Goal: Task Accomplishment & Management: Manage account settings

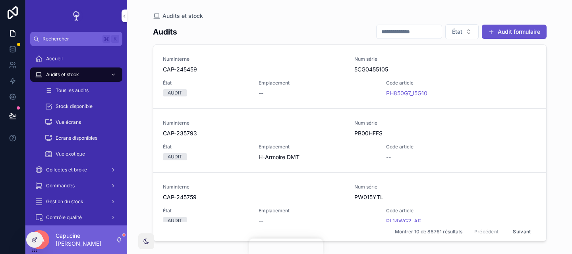
click at [355, 16] on div "Audits et stock" at bounding box center [350, 16] width 394 height 6
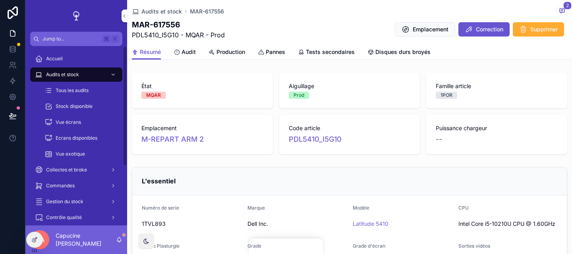
click at [36, 251] on icon at bounding box center [34, 251] width 6 height 6
click at [36, 248] on icon at bounding box center [34, 251] width 6 height 6
click at [35, 243] on icon at bounding box center [34, 240] width 6 height 6
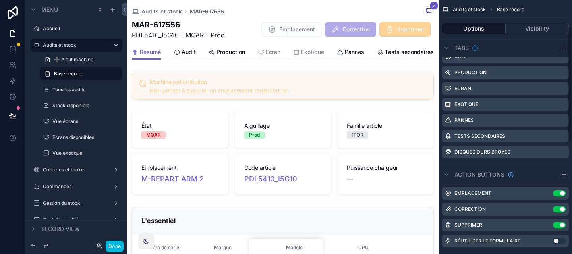
scroll to position [303, 0]
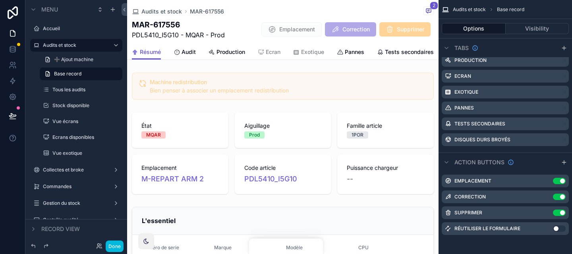
click at [117, 246] on button "Done" at bounding box center [115, 247] width 18 height 12
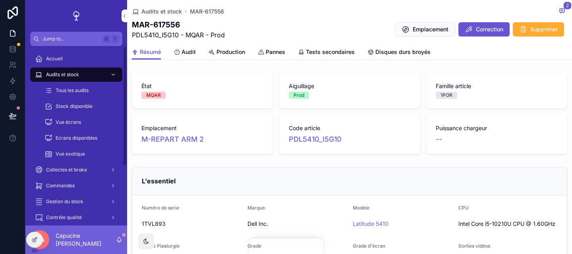
click at [95, 89] on div "Tous les audits" at bounding box center [81, 90] width 73 height 13
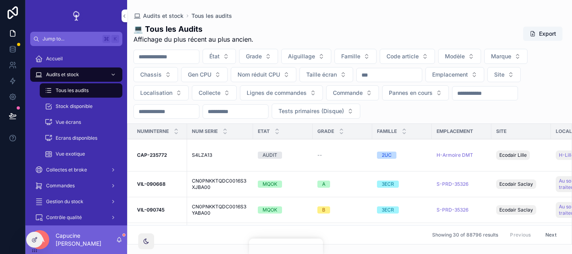
click at [235, 60] on button "État" at bounding box center [219, 56] width 33 height 15
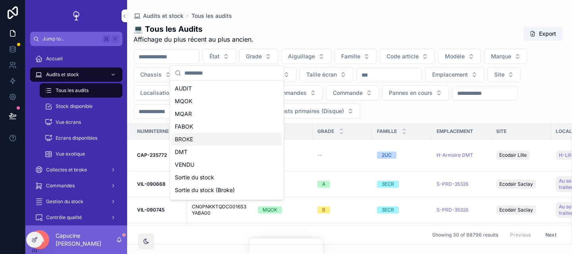
scroll to position [11, 0]
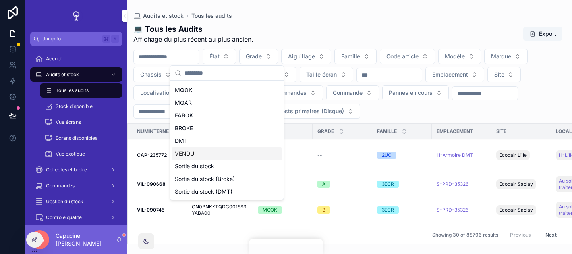
click at [230, 149] on div "VENDU" at bounding box center [227, 153] width 111 height 13
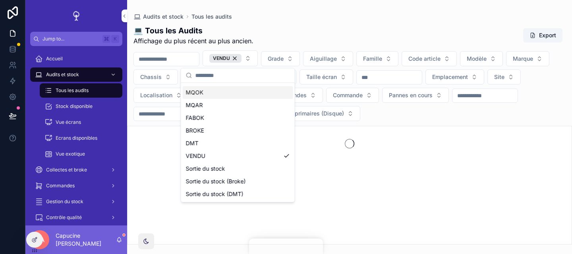
click at [299, 34] on div "💻 Tous les Audits Affichage du plus récent au plus ancien. Export" at bounding box center [350, 35] width 433 height 20
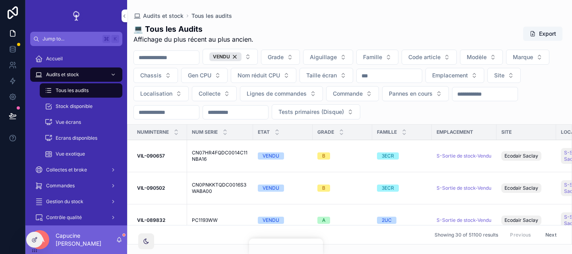
click at [155, 157] on strong "VIL-090657" at bounding box center [151, 156] width 28 height 6
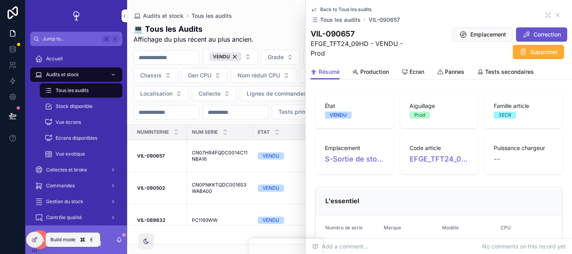
click at [35, 242] on icon at bounding box center [34, 241] width 4 height 4
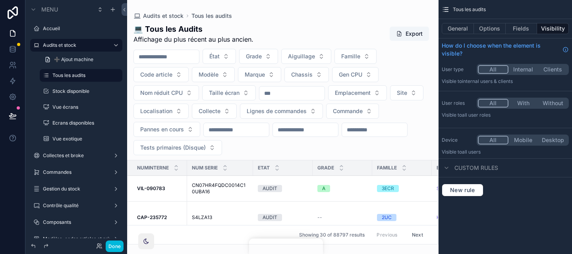
scroll to position [39, 0]
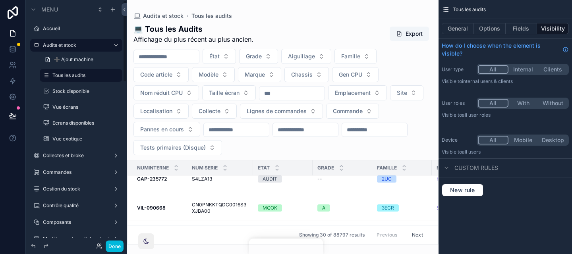
click at [117, 248] on button "Done" at bounding box center [115, 247] width 18 height 12
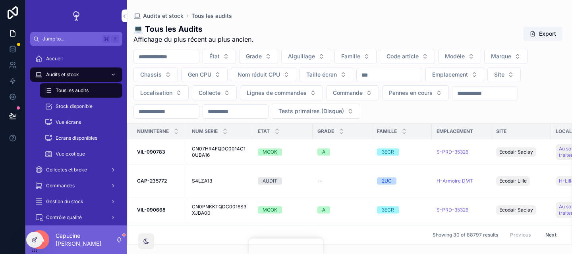
scroll to position [0, 0]
click at [228, 58] on button "État" at bounding box center [219, 56] width 33 height 15
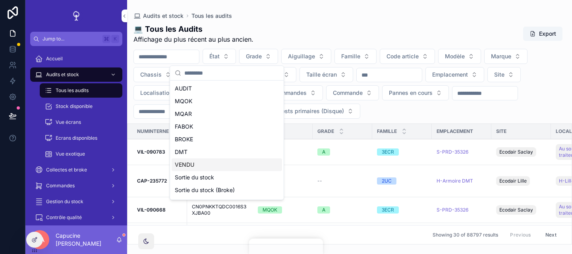
click at [233, 163] on div "VENDU" at bounding box center [227, 165] width 111 height 13
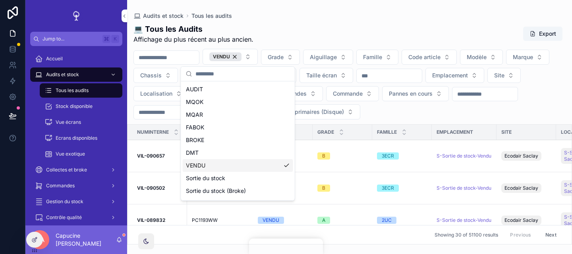
click at [335, 21] on div "💻 Tous les Audits Affichage du plus récent au plus ancien. Export VENDU Grade A…" at bounding box center [349, 132] width 445 height 226
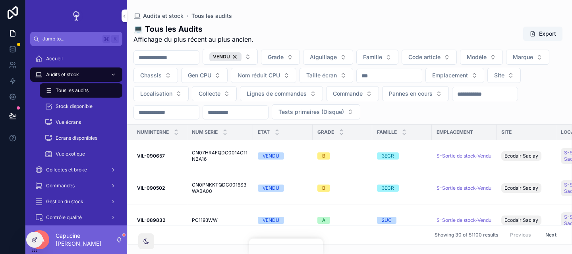
click at [155, 149] on td "VIL-090657 VIL-090657" at bounding box center [158, 156] width 60 height 32
click at [156, 160] on td "VIL-090657 VIL-090657" at bounding box center [158, 156] width 60 height 32
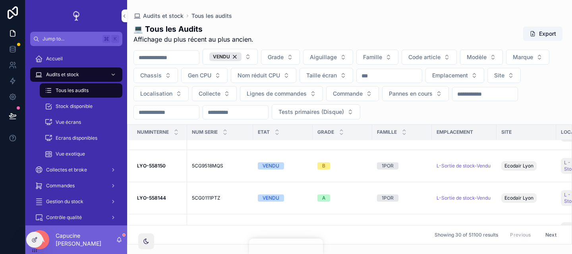
scroll to position [286, 0]
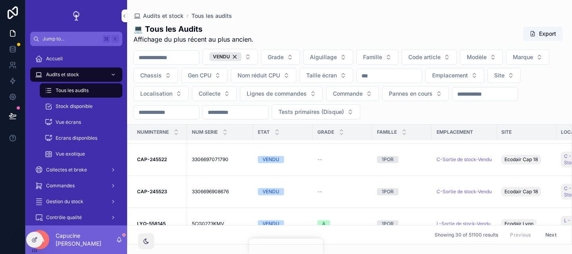
click at [155, 194] on strong "CAP-245523" at bounding box center [152, 192] width 30 height 6
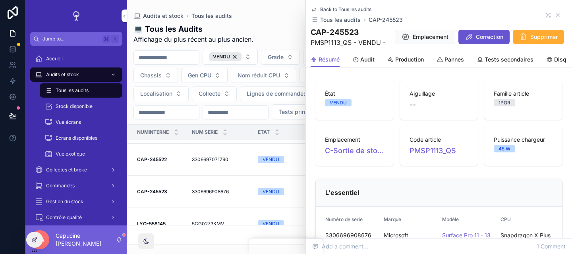
click at [294, 9] on div "Audits et stock Tous les audits 💻 Tous les Audits Affichage du plus récent au p…" at bounding box center [349, 122] width 445 height 245
click at [557, 17] on icon "scrollable content" at bounding box center [558, 15] width 6 height 6
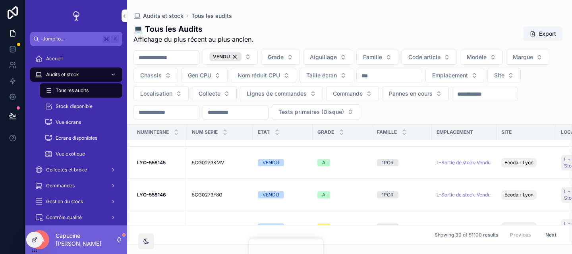
scroll to position [314, 0]
click at [152, 195] on strong "LYO-558145" at bounding box center [151, 196] width 29 height 6
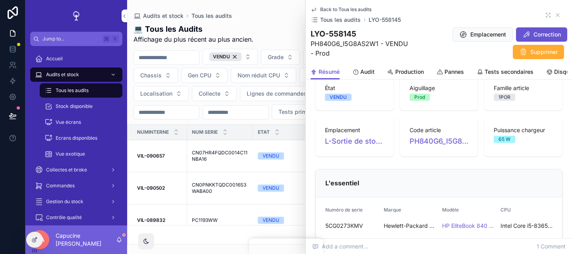
scroll to position [21, 0]
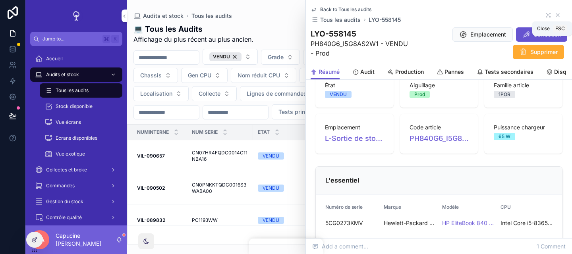
click at [557, 16] on icon "scrollable content" at bounding box center [558, 15] width 3 height 3
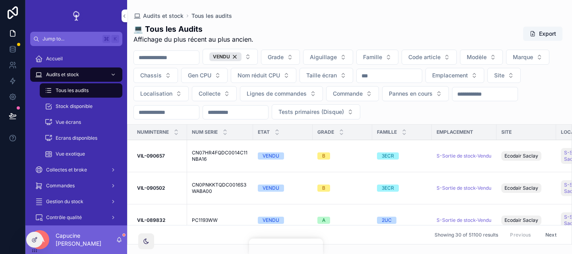
click at [161, 189] on strong "VIL-090502" at bounding box center [151, 188] width 28 height 6
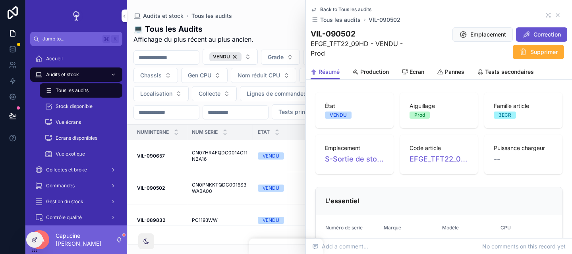
click at [558, 18] on icon "scrollable content" at bounding box center [558, 15] width 6 height 6
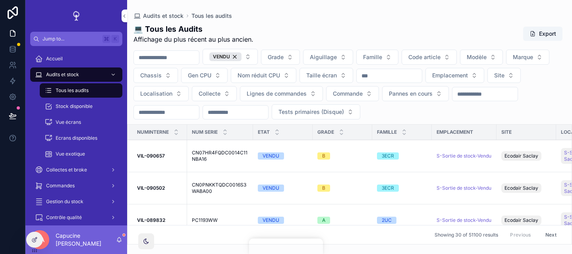
click at [30, 241] on div at bounding box center [35, 240] width 16 height 15
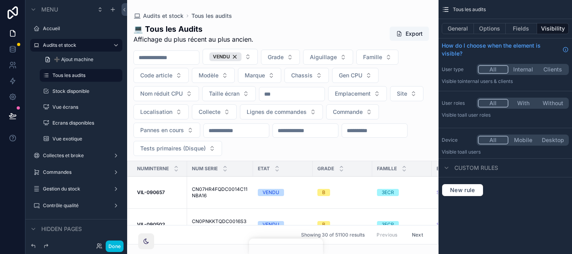
click at [494, 29] on button "Options" at bounding box center [490, 28] width 32 height 11
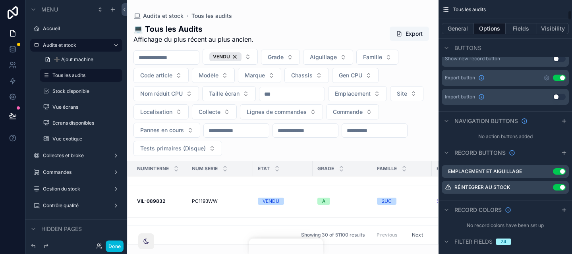
scroll to position [283, 0]
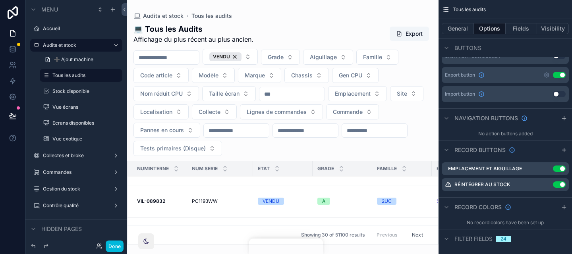
click at [0, 0] on icon "scrollable content" at bounding box center [0, 0] width 0 height 0
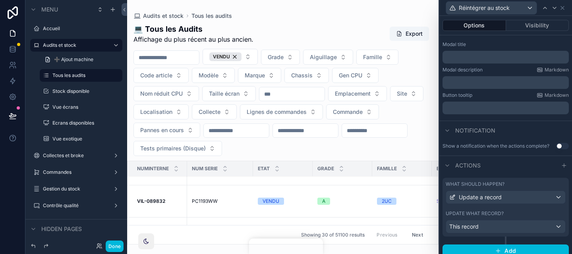
scroll to position [130, 0]
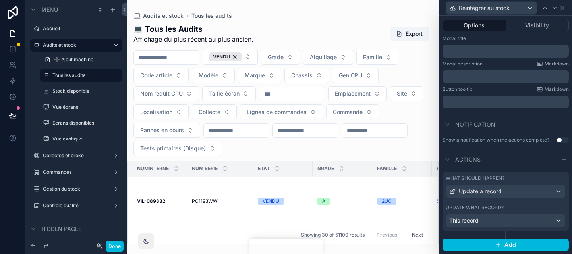
click at [536, 180] on div "What should happen?" at bounding box center [506, 178] width 120 height 6
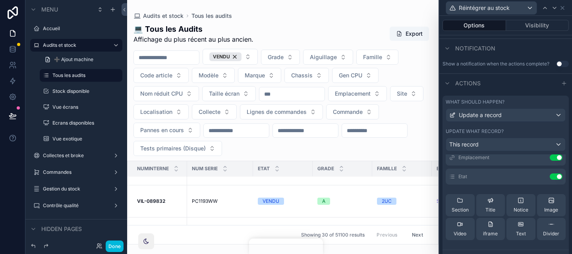
scroll to position [0, 0]
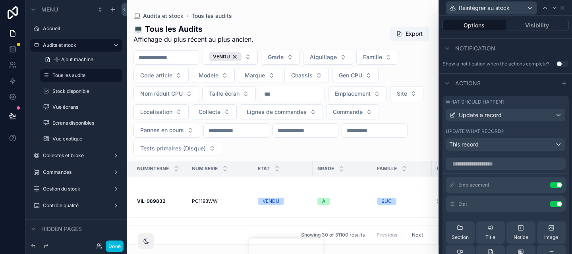
click at [0, 0] on icon at bounding box center [0, 0] width 0 height 0
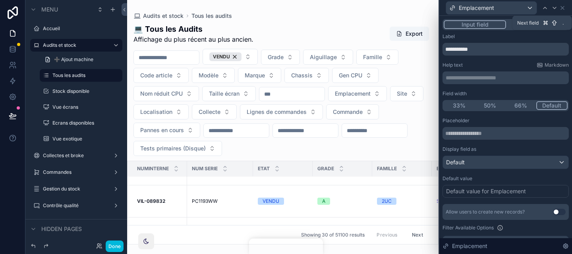
click at [554, 10] on icon at bounding box center [555, 8] width 6 height 6
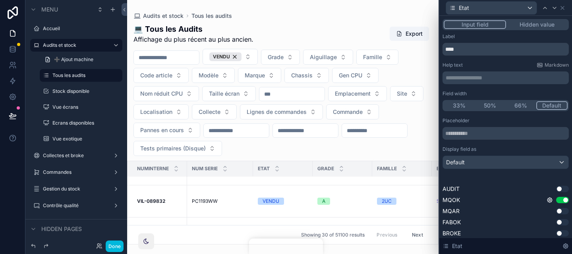
click at [532, 27] on button "Hidden value" at bounding box center [537, 24] width 62 height 9
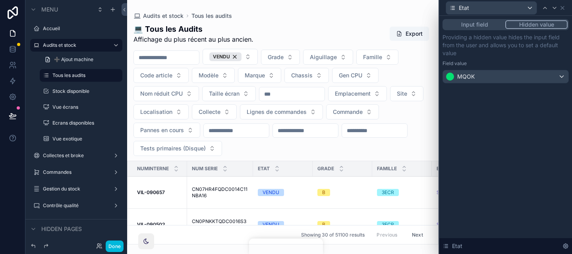
click at [483, 24] on button "Input field" at bounding box center [475, 24] width 62 height 9
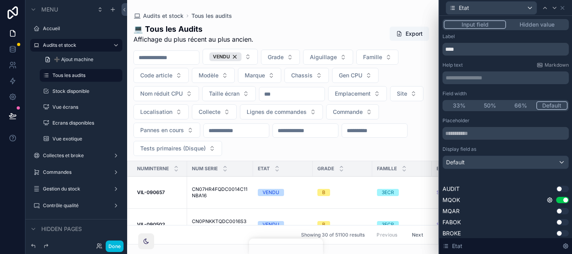
click at [551, 23] on button "Hidden value" at bounding box center [537, 24] width 62 height 9
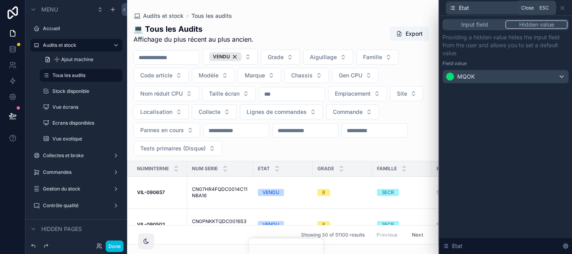
click at [564, 8] on icon at bounding box center [563, 8] width 6 height 6
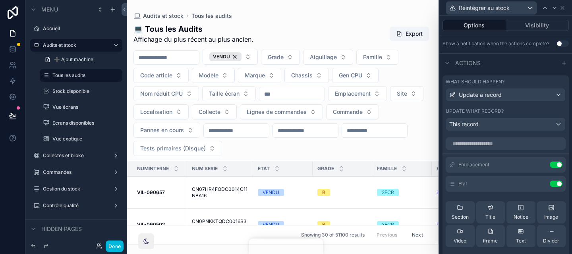
scroll to position [230, 0]
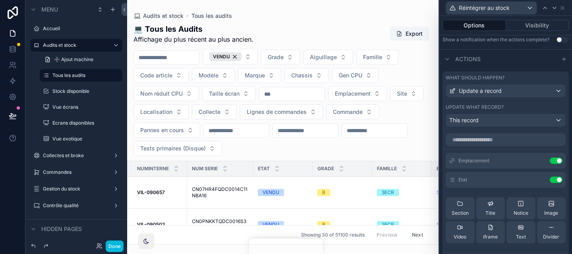
click at [114, 248] on button "Done" at bounding box center [115, 247] width 18 height 12
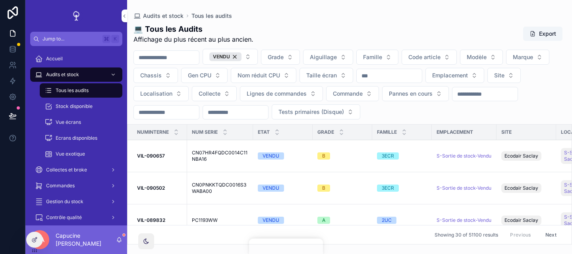
click at [0, 0] on span "Réintégrer au stock" at bounding box center [0, 0] width 0 height 0
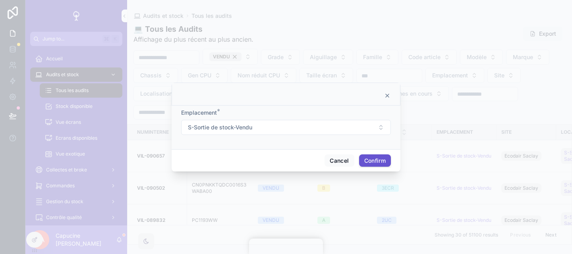
click at [372, 127] on button "S-Sortie de stock-Vendu" at bounding box center [286, 127] width 210 height 15
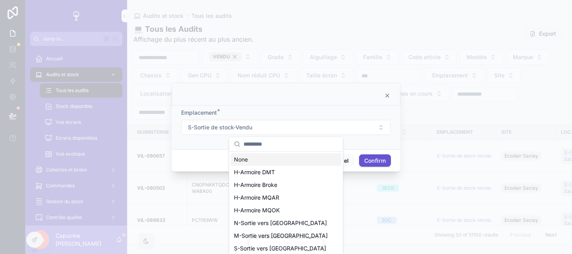
click at [369, 110] on div "Emplacement *" at bounding box center [286, 113] width 210 height 8
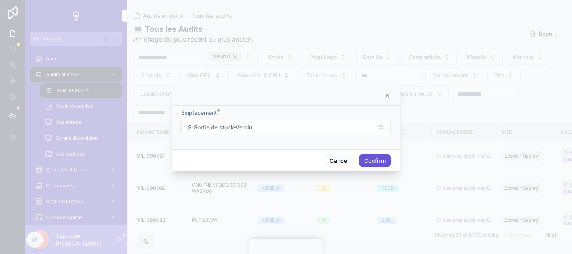
click at [368, 128] on button "S-Sortie de stock-Vendu" at bounding box center [286, 127] width 210 height 15
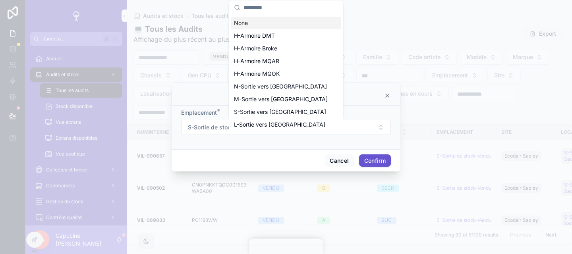
click at [372, 111] on div "Emplacement *" at bounding box center [286, 113] width 210 height 8
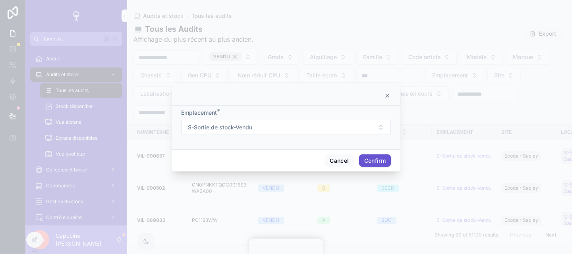
click at [388, 95] on icon at bounding box center [387, 96] width 6 height 6
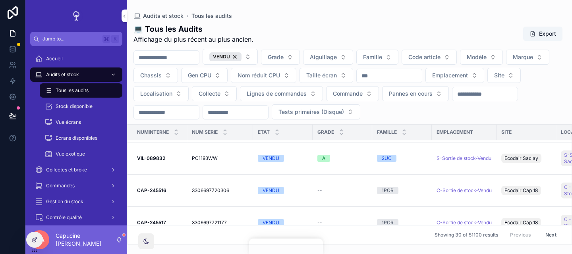
scroll to position [62, 0]
click at [153, 190] on strong "CAP-245516" at bounding box center [151, 190] width 29 height 6
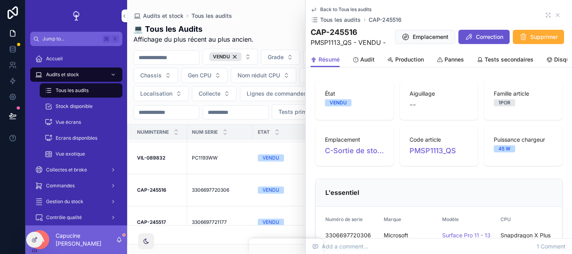
click at [407, 102] on div "Aiguillage --" at bounding box center [439, 100] width 78 height 40
click at [366, 55] on link "Audit" at bounding box center [364, 60] width 22 height 16
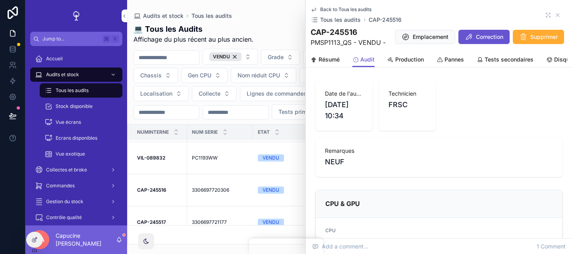
click at [329, 57] on span "Résumé" at bounding box center [329, 60] width 21 height 8
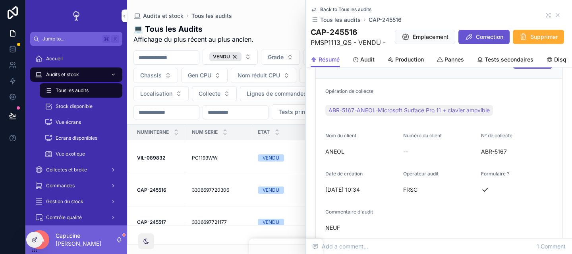
scroll to position [487, 0]
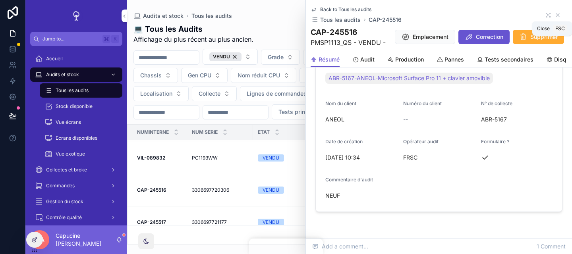
click at [557, 15] on icon "scrollable content" at bounding box center [558, 15] width 6 height 6
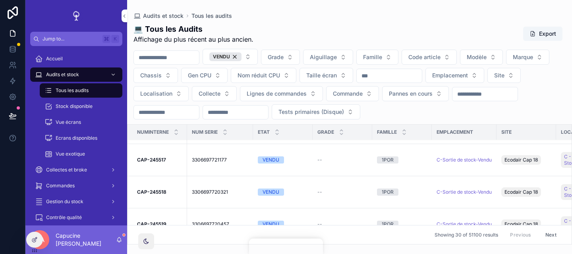
scroll to position [123, 0]
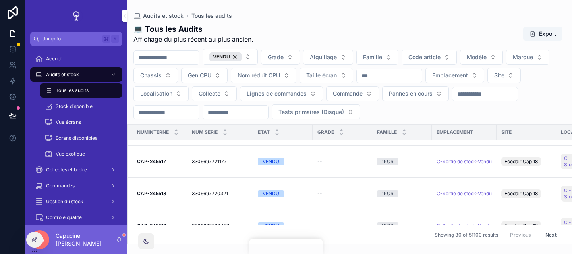
click at [287, 169] on td "VENDU" at bounding box center [283, 161] width 60 height 32
click at [254, 59] on button "VENDU" at bounding box center [230, 57] width 55 height 16
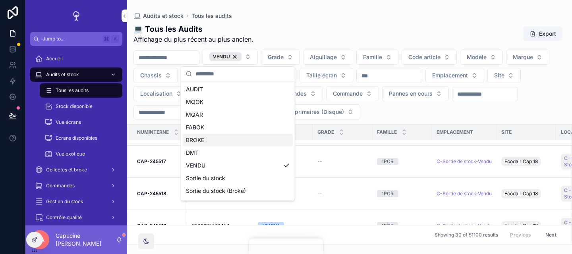
click at [347, 13] on div "Audits et stock Tous les audits" at bounding box center [350, 16] width 433 height 6
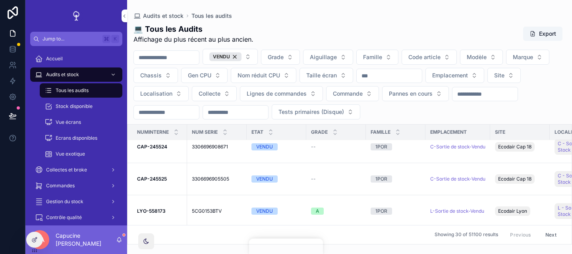
scroll to position [623, 0]
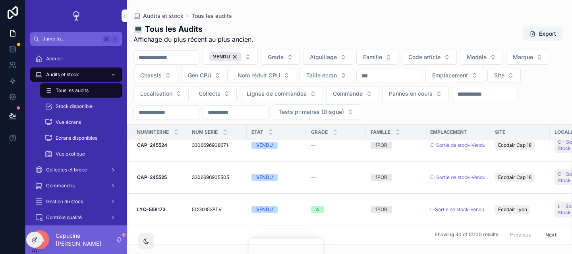
click at [157, 177] on strong "CAP-245525" at bounding box center [152, 178] width 30 height 6
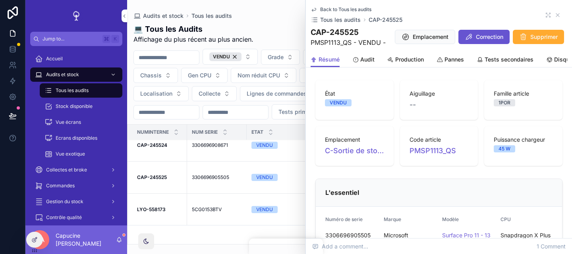
click at [367, 62] on span "Audit" at bounding box center [368, 60] width 14 height 8
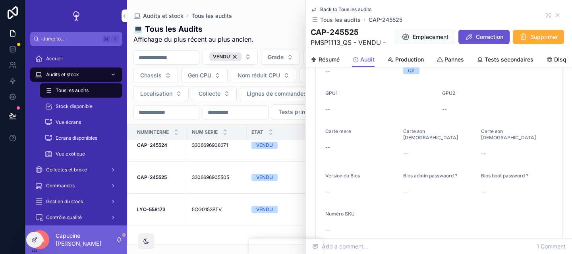
scroll to position [215, 0]
click at [557, 15] on icon "scrollable content" at bounding box center [558, 15] width 6 height 6
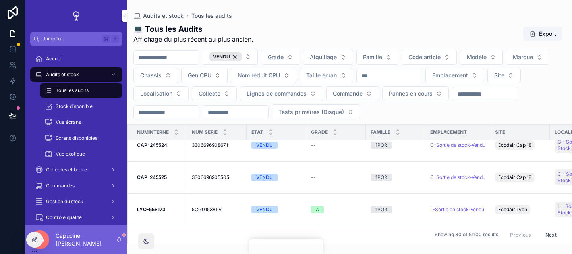
click at [474, 114] on div "VENDU Grade Aiguillage Famille Code article Modèle Marque Chassis Gen CPU Nom r…" at bounding box center [349, 84] width 445 height 71
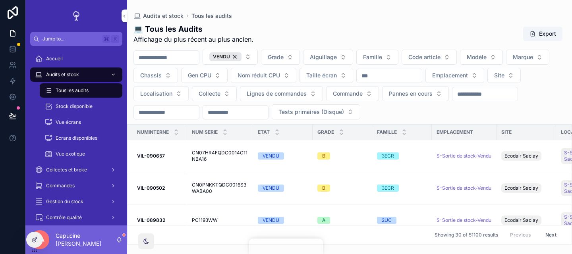
click at [466, 109] on div "VENDU Grade Aiguillage Famille Code article Modèle Marque Chassis Gen CPU Nom r…" at bounding box center [349, 84] width 445 height 71
click at [458, 114] on div "VENDU Grade Aiguillage Famille Code article Modèle Marque Chassis Gen CPU Nom r…" at bounding box center [349, 84] width 445 height 71
click at [0, 0] on icon "scrollable content" at bounding box center [0, 0] width 0 height 0
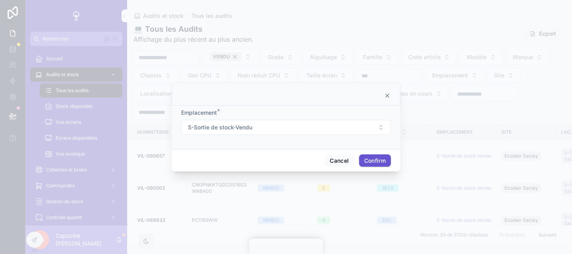
click at [282, 134] on button "S-Sortie de stock-Vendu" at bounding box center [286, 127] width 210 height 15
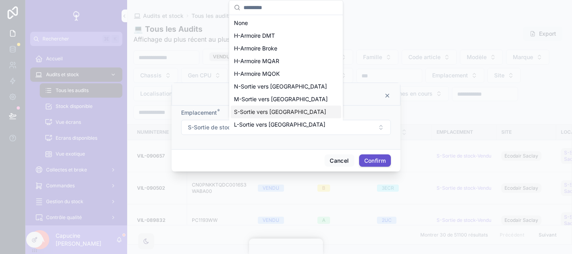
click at [375, 106] on div "Emplacement * S-Sortie de stock-Vendu" at bounding box center [286, 128] width 229 height 44
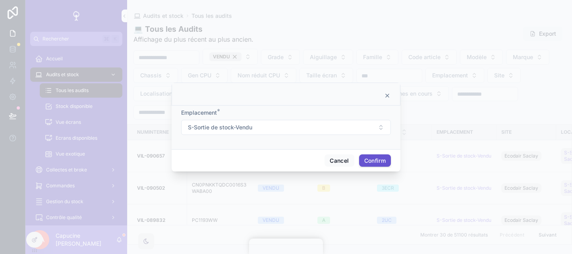
click at [388, 97] on icon at bounding box center [387, 95] width 3 height 3
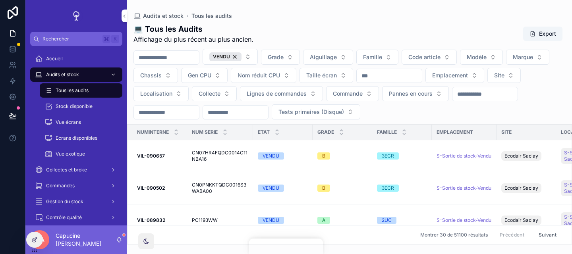
click at [400, 113] on div "VENDU Grade Aiguillage Famille Code article Modèle Marque Chassis Gen CPU Nom r…" at bounding box center [349, 84] width 445 height 71
click at [419, 116] on div "VENDU Grade Aiguillage Famille Code article Modèle Marque Chassis Gen CPU Nom r…" at bounding box center [349, 84] width 445 height 71
click at [427, 111] on div "VENDU Grade Aiguillage Famille Code article Modèle Marque Chassis Gen CPU Nom r…" at bounding box center [349, 84] width 445 height 71
click at [450, 123] on div "💻 Tous les Audits Affichage du plus récent au plus ancien. Export VENDU Grade A…" at bounding box center [349, 132] width 445 height 226
click at [428, 119] on div "VENDU Grade Aiguillage Famille Code article Modèle Marque Chassis Gen CPU Nom r…" at bounding box center [349, 84] width 445 height 71
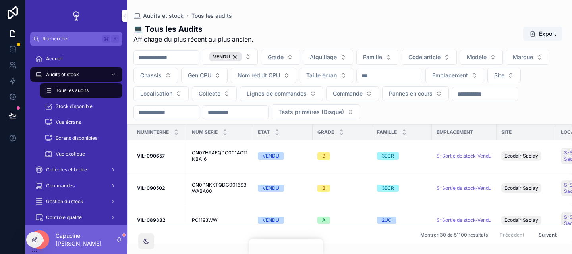
click at [157, 152] on td "VIL-090657 VIL-090657" at bounding box center [158, 156] width 60 height 32
click at [157, 155] on strong "VIL-090657" at bounding box center [151, 156] width 28 height 6
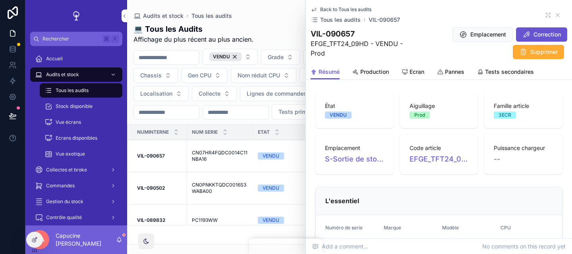
click at [489, 33] on span "Emplacement" at bounding box center [489, 35] width 36 height 8
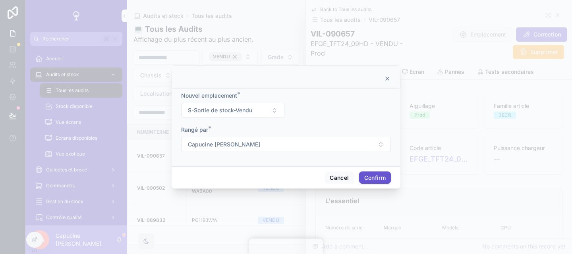
click at [384, 79] on icon at bounding box center [387, 79] width 6 height 6
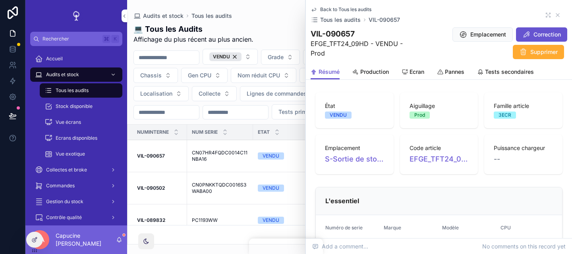
click at [426, 42] on div "Emplacement Correction Supprimer" at bounding box center [487, 43] width 160 height 33
click at [473, 35] on span "Emplacement" at bounding box center [489, 35] width 36 height 8
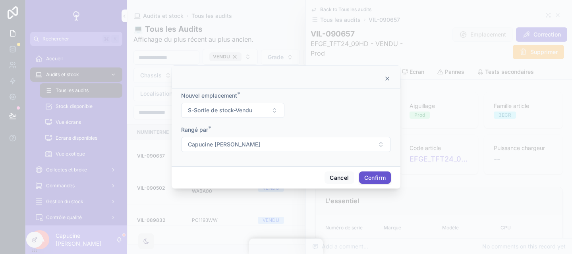
click at [326, 120] on form "Nouvel emplacement * S-Sortie de stock-Vendu Rangé par * Capucine ANTONI" at bounding box center [286, 126] width 210 height 68
click at [258, 116] on button "S-Sortie de stock-Vendu" at bounding box center [232, 110] width 103 height 15
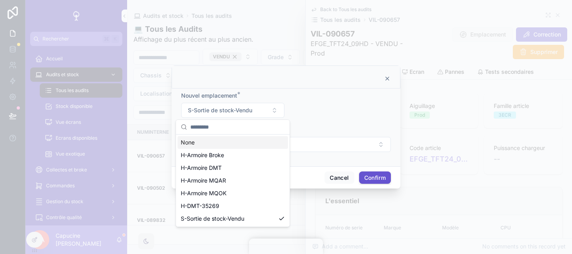
click at [338, 103] on form "Nouvel emplacement * S-Sortie de stock-Vendu Rangé par * Capucine ANTONI" at bounding box center [286, 126] width 210 height 68
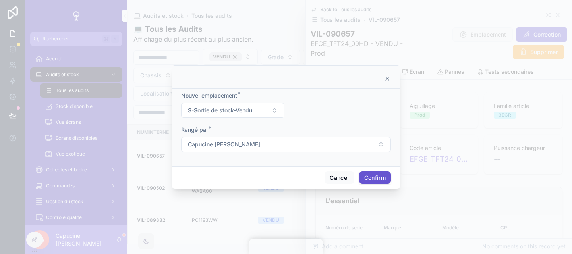
click at [264, 118] on form "Nouvel emplacement * S-Sortie de stock-Vendu Rangé par * Capucine ANTONI" at bounding box center [286, 126] width 210 height 68
click at [268, 109] on button "S-Sortie de stock-Vendu" at bounding box center [232, 110] width 103 height 15
click at [325, 92] on form "Nouvel emplacement * S-Sortie de stock-Vendu Rangé par * Capucine ANTONI" at bounding box center [286, 126] width 210 height 68
click at [388, 79] on icon at bounding box center [387, 79] width 6 height 6
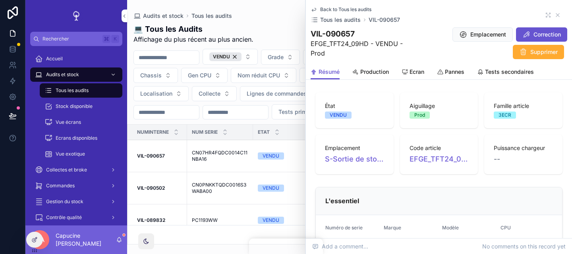
click at [419, 50] on div "Emplacement Correction Supprimer" at bounding box center [487, 43] width 160 height 33
click at [445, 74] on div "Pannes" at bounding box center [450, 72] width 27 height 8
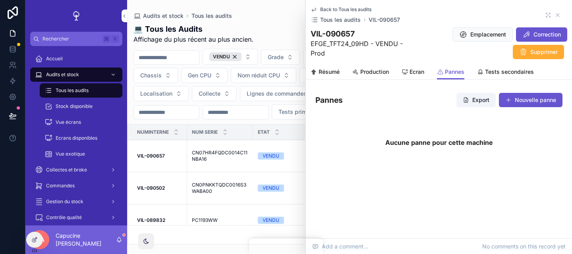
click at [430, 52] on div "Emplacement Correction Supprimer" at bounding box center [487, 43] width 160 height 33
click at [490, 33] on span "Emplacement" at bounding box center [489, 35] width 36 height 8
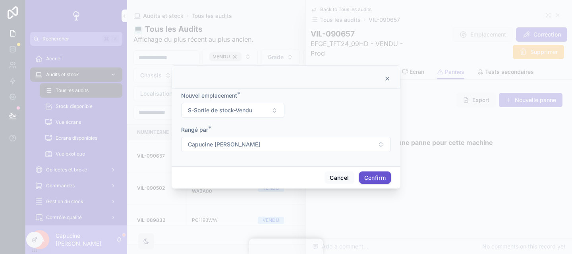
click at [386, 78] on icon at bounding box center [387, 79] width 6 height 6
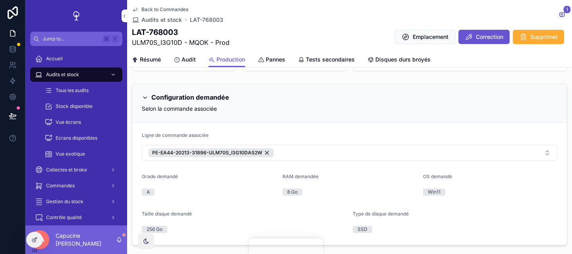
scroll to position [54, 0]
click at [303, 153] on button "PE-EA44-20213-31896-ULM70S_I3G10DAS2W" at bounding box center [350, 153] width 416 height 16
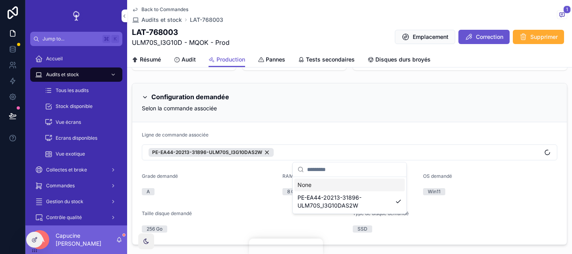
click at [314, 134] on div "Ligne de commande associée" at bounding box center [350, 137] width 416 height 10
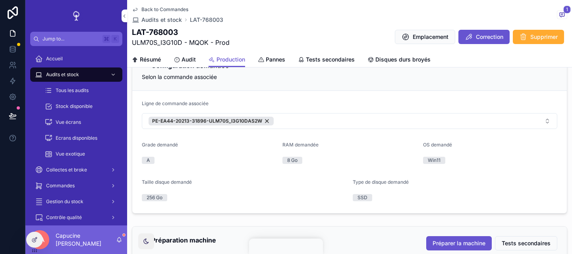
scroll to position [71, 0]
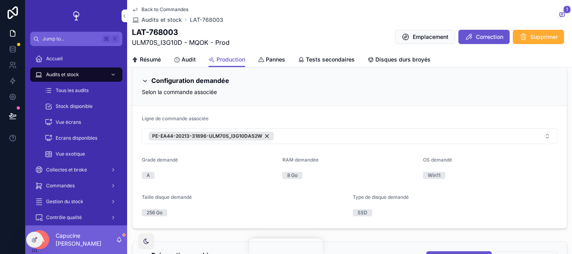
click at [311, 120] on div "Ligne de commande associée" at bounding box center [350, 121] width 416 height 10
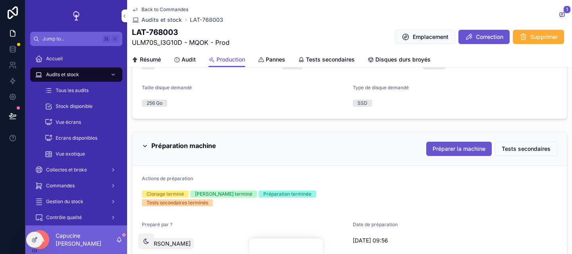
scroll to position [147, 0]
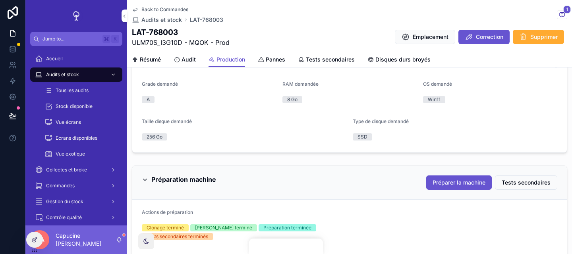
click at [441, 180] on span "Préparer la machine" at bounding box center [459, 183] width 53 height 8
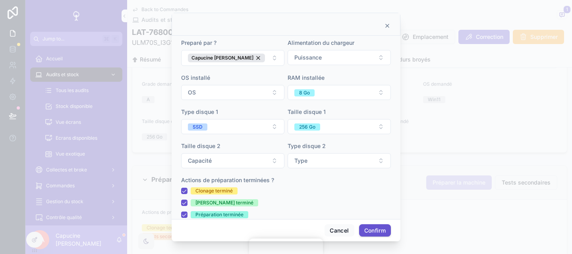
scroll to position [14, 0]
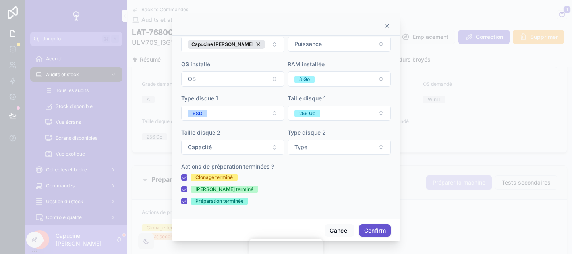
click at [244, 202] on span "Préparation terminée" at bounding box center [220, 201] width 58 height 7
click at [188, 202] on button "Préparation terminée" at bounding box center [184, 201] width 6 height 6
click at [244, 202] on span "Préparation terminée" at bounding box center [220, 201] width 58 height 7
click at [188, 202] on button "Préparation terminée" at bounding box center [184, 201] width 6 height 6
click at [332, 231] on button "Cancel" at bounding box center [339, 231] width 29 height 13
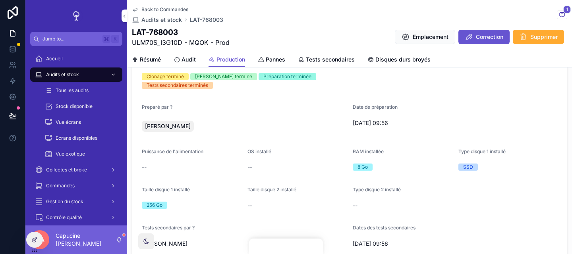
click at [332, 187] on div "Taille disque 2 installé" at bounding box center [297, 192] width 99 height 10
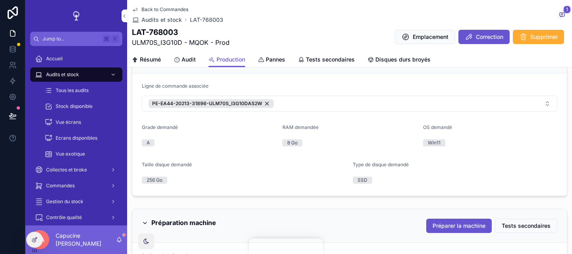
scroll to position [0, 0]
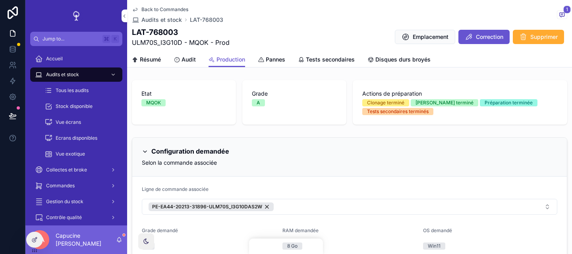
click at [319, 174] on div "Configuration demandée Selon la commande associée" at bounding box center [349, 157] width 435 height 39
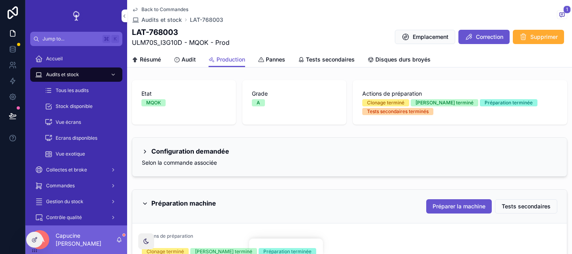
click at [151, 56] on span "Résumé" at bounding box center [150, 60] width 21 height 8
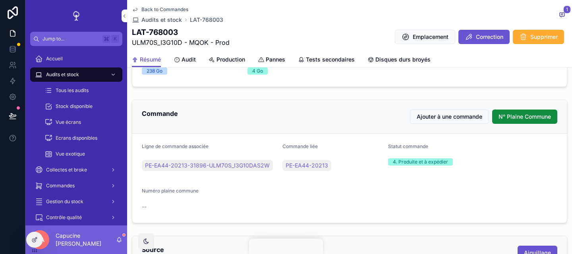
scroll to position [279, 0]
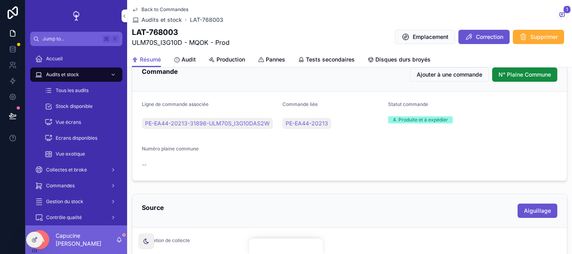
click at [198, 48] on div "Back to Commandes Audits et stock LAT-768003 1 LAT-768003 ULM70S_I3G10D - MQOK …" at bounding box center [350, 26] width 436 height 52
click at [214, 59] on icon "scrollable content" at bounding box center [212, 60] width 6 height 6
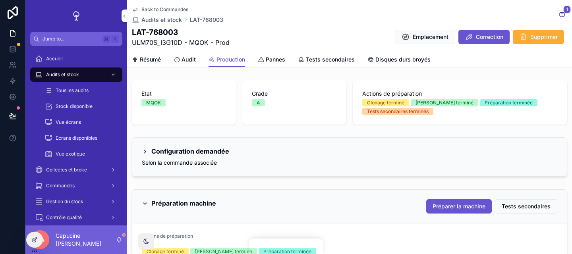
click at [210, 145] on div "Configuration demandée Selon la commande associée" at bounding box center [349, 157] width 435 height 39
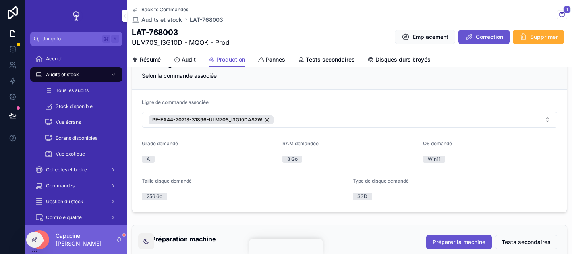
click at [250, 178] on div "Taille disque demandé" at bounding box center [244, 183] width 205 height 10
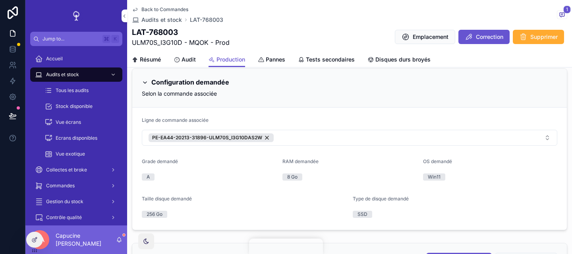
scroll to position [61, 0]
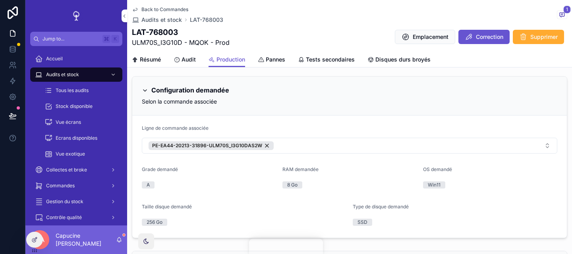
click at [299, 147] on button "PE-EA44-20213-31896-ULM70S_I3G10DAS2W" at bounding box center [350, 146] width 416 height 16
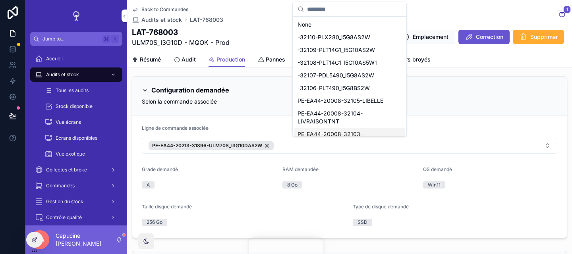
click at [268, 118] on form "Ligne de commande associée PE-EA44-20213-31896-ULM70S_I3G10DAS2W Grade demandé …" at bounding box center [349, 177] width 435 height 122
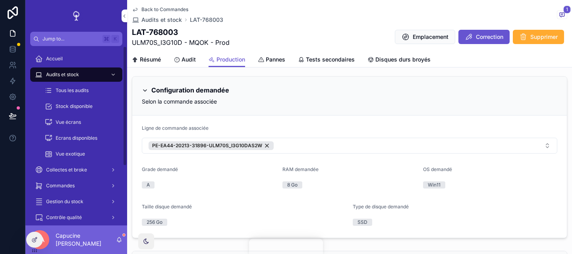
click at [36, 241] on icon at bounding box center [34, 240] width 6 height 6
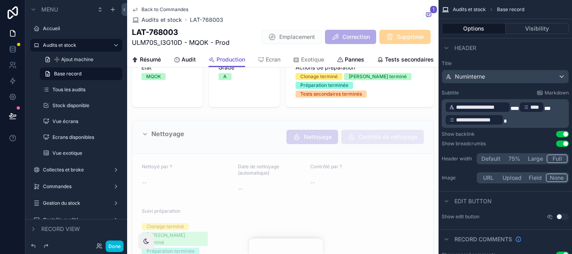
scroll to position [12, 0]
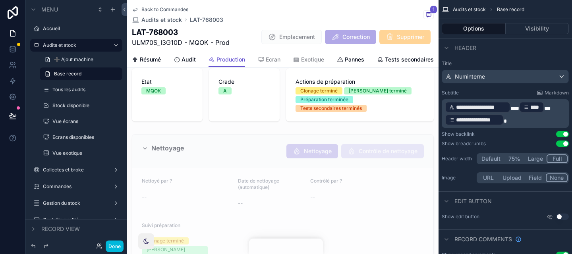
click at [155, 58] on span "Résumé" at bounding box center [150, 60] width 21 height 8
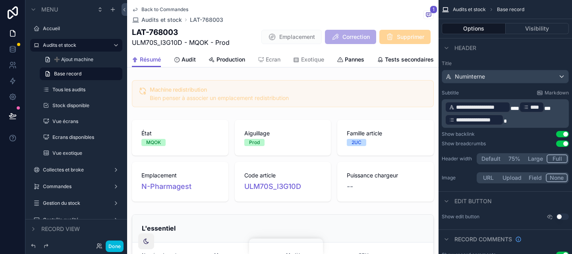
click at [238, 61] on span "Production" at bounding box center [231, 60] width 29 height 8
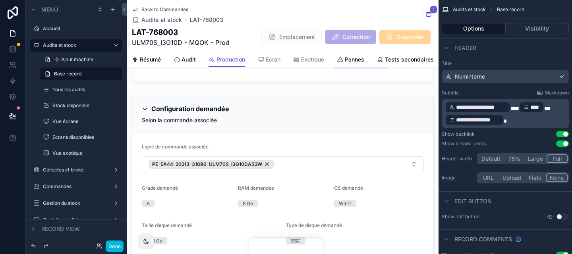
scroll to position [452, 0]
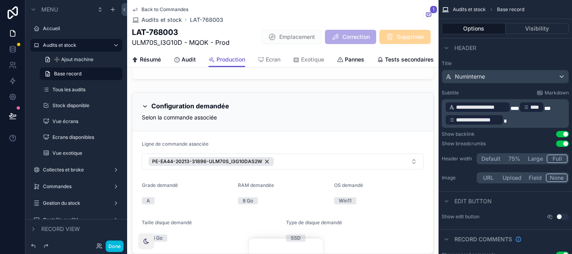
click at [302, 134] on div "scrollable content" at bounding box center [283, 173] width 312 height 169
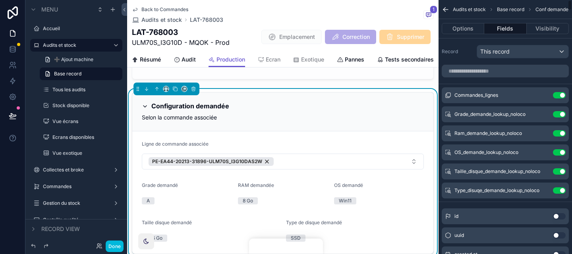
click at [0, 0] on icon "scrollable content" at bounding box center [0, 0] width 0 height 0
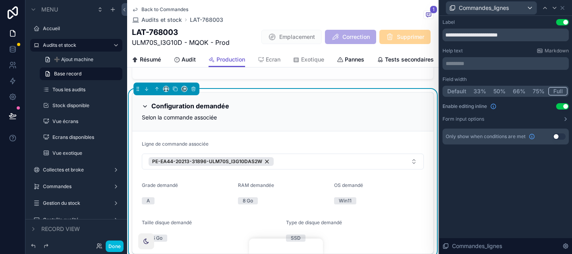
click at [566, 109] on button "Use setting" at bounding box center [563, 106] width 13 height 6
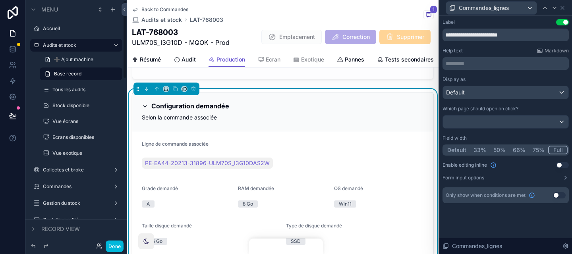
click at [113, 246] on button "Done" at bounding box center [115, 247] width 18 height 12
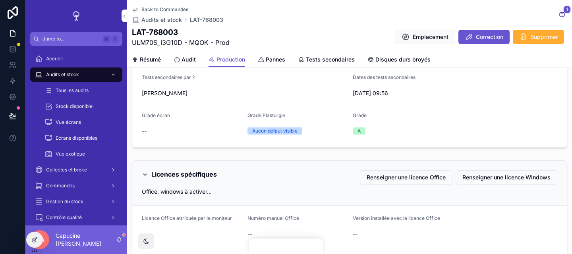
click at [153, 62] on span "Résumé" at bounding box center [150, 60] width 21 height 8
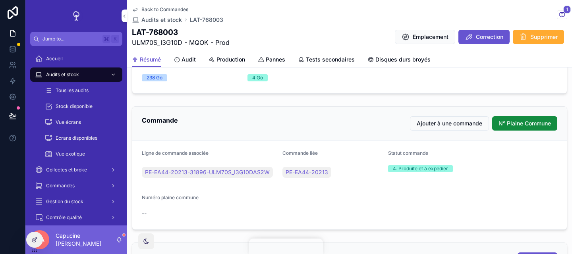
scroll to position [233, 0]
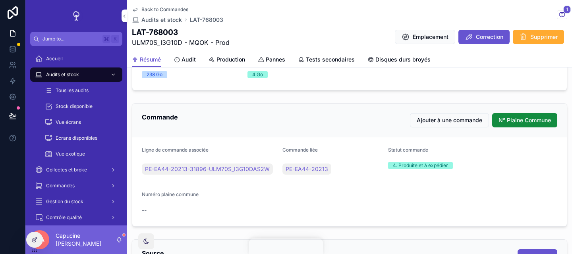
click at [447, 126] on button "Ajouter à une commande" at bounding box center [449, 120] width 79 height 14
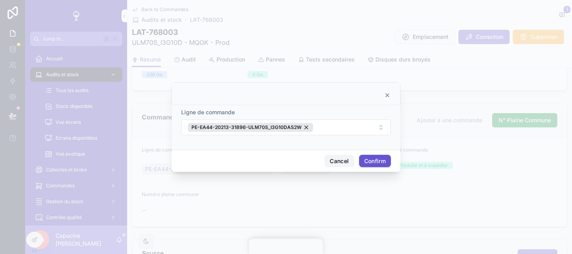
click at [343, 162] on button "Cancel" at bounding box center [339, 161] width 29 height 13
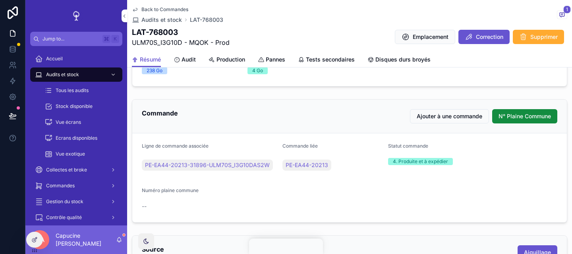
scroll to position [240, 0]
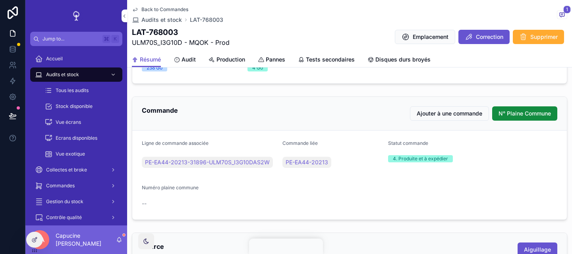
click at [182, 59] on div "Audit" at bounding box center [185, 60] width 22 height 8
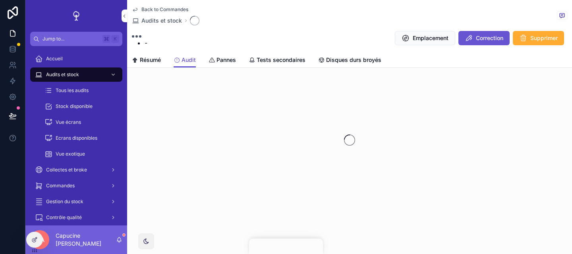
click at [219, 62] on span "Pannes" at bounding box center [226, 60] width 19 height 8
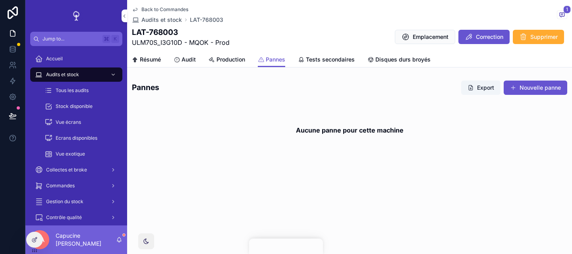
click at [242, 62] on span "Production" at bounding box center [231, 60] width 29 height 8
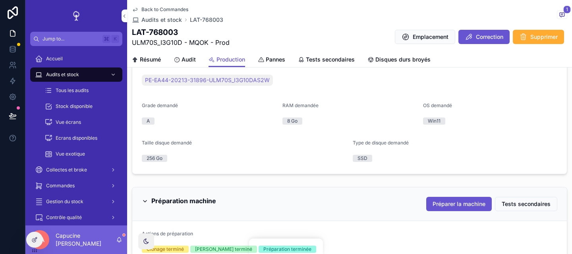
scroll to position [41, 0]
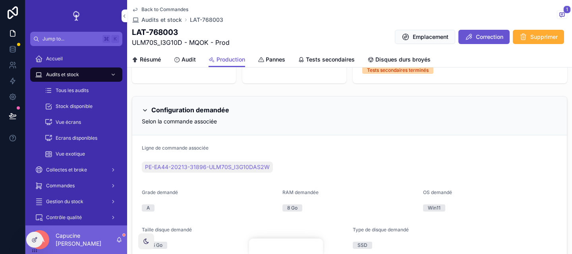
click at [332, 175] on div "PE-EA44-20213-31896-ULM70S_I3G10DAS2W" at bounding box center [350, 167] width 416 height 19
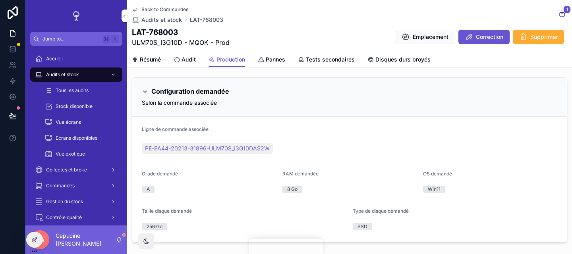
scroll to position [64, 0]
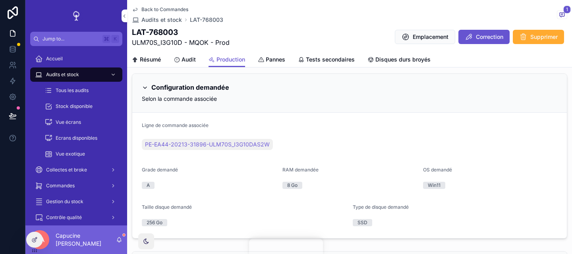
click at [332, 175] on div "RAM demandée" at bounding box center [350, 172] width 134 height 10
click at [332, 177] on div "RAM demandée 8 Go" at bounding box center [350, 179] width 134 height 25
click at [37, 239] on icon at bounding box center [34, 240] width 6 height 6
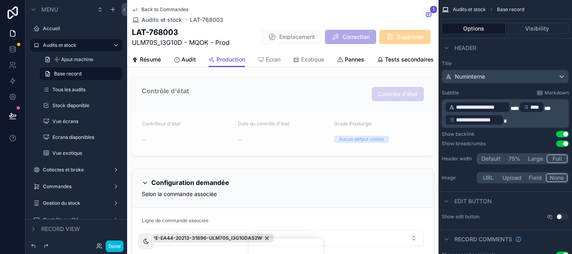
scroll to position [446, 0]
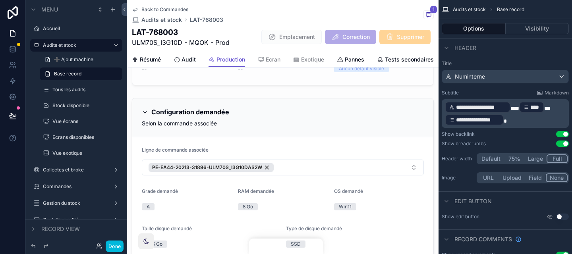
click at [334, 137] on div "scrollable content" at bounding box center [283, 179] width 312 height 169
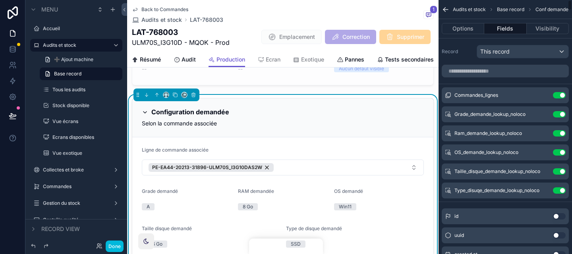
click at [403, 127] on div "Configuration demandée Selon la commande associée" at bounding box center [282, 118] width 301 height 39
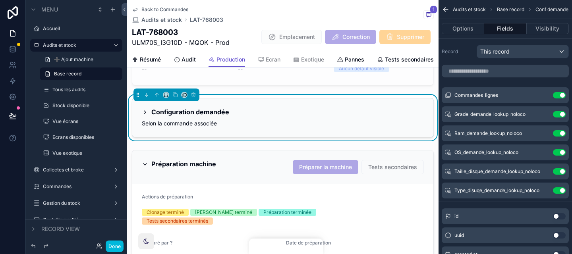
click at [403, 127] on div "Configuration demandée Selon la commande associée" at bounding box center [282, 118] width 301 height 39
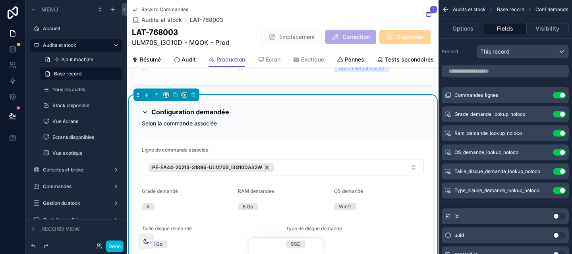
click at [309, 188] on div "RAM demandée" at bounding box center [283, 193] width 90 height 10
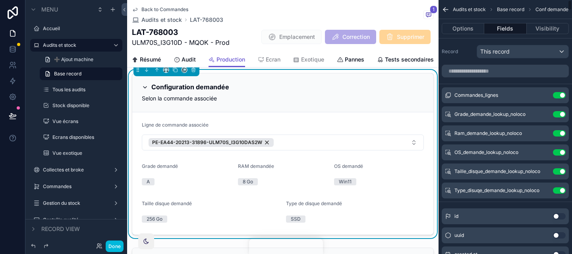
click at [0, 0] on button "scrollable content" at bounding box center [0, 0] width 0 height 0
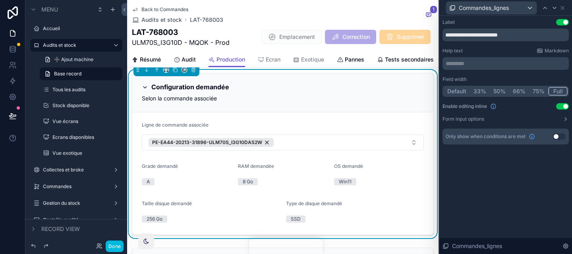
click at [105, 250] on div "Done" at bounding box center [107, 247] width 31 height 12
click at [112, 248] on button "Done" at bounding box center [115, 247] width 18 height 12
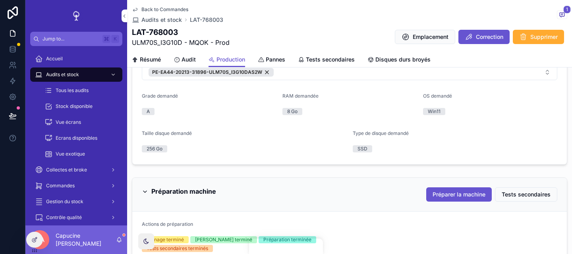
scroll to position [35, 0]
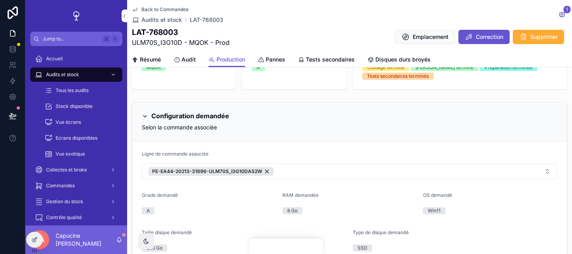
click at [308, 169] on button "PE-EA44-20213-31896-ULM70S_I3G10DAS2W" at bounding box center [350, 172] width 416 height 16
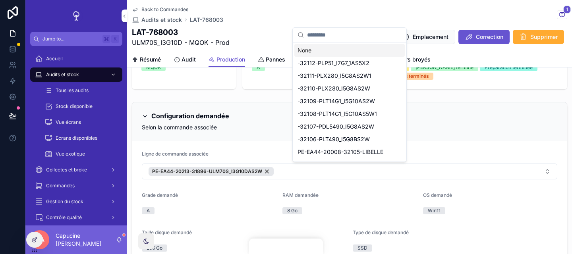
click at [275, 152] on div "Ligne de commande associée" at bounding box center [350, 156] width 416 height 10
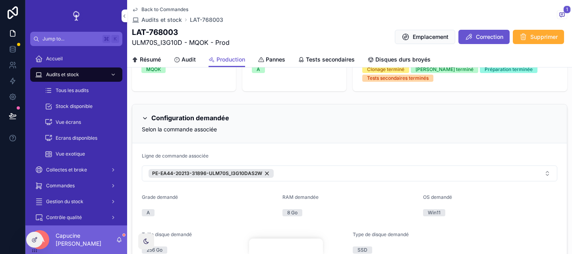
scroll to position [42, 0]
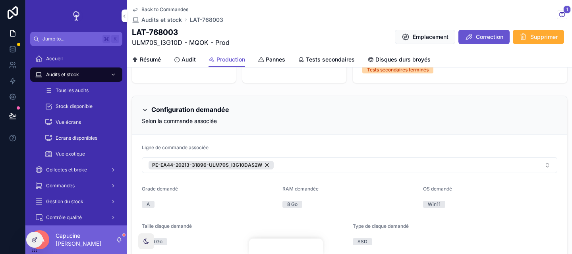
click at [318, 163] on button "PE-EA44-20213-31896-ULM70S_I3G10DAS2W" at bounding box center [350, 165] width 416 height 16
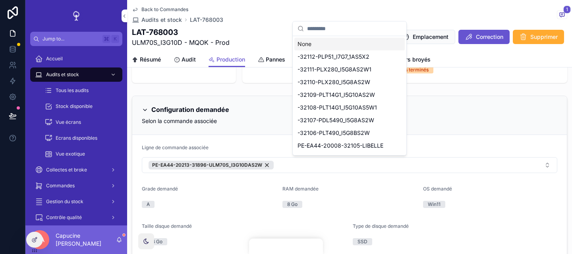
click at [318, 163] on button "PE-EA44-20213-31896-ULM70S_I3G10DAS2W" at bounding box center [350, 165] width 416 height 16
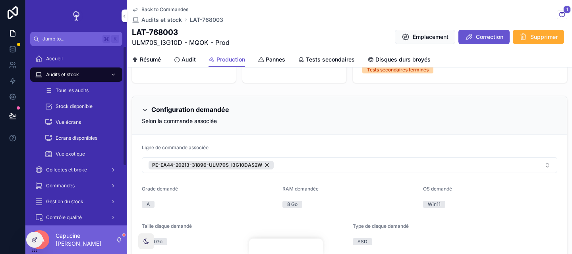
click at [38, 246] on div at bounding box center [35, 240] width 16 height 15
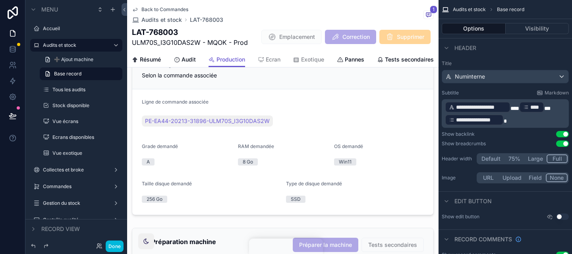
scroll to position [495, 0]
click at [118, 242] on button "Done" at bounding box center [115, 247] width 18 height 12
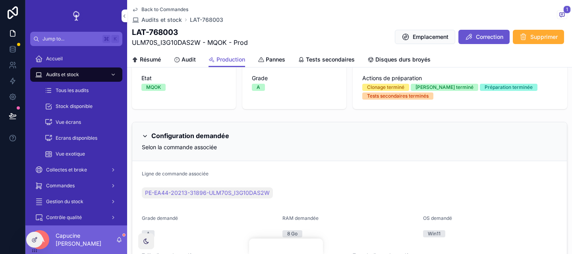
scroll to position [0, 0]
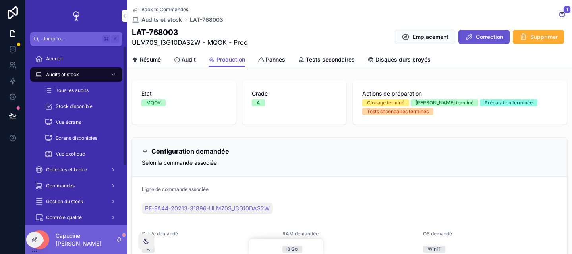
click at [36, 239] on icon at bounding box center [36, 238] width 1 height 1
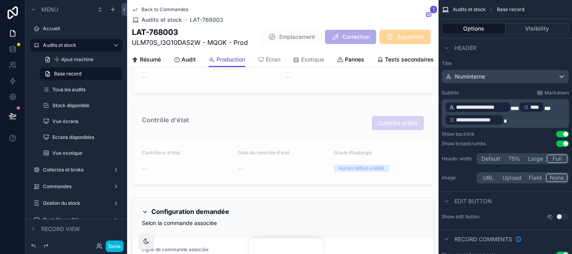
scroll to position [426, 0]
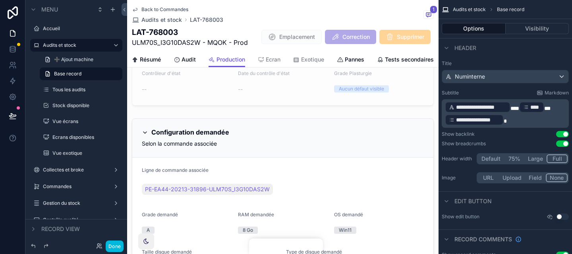
click at [293, 166] on div "scrollable content" at bounding box center [283, 201] width 312 height 172
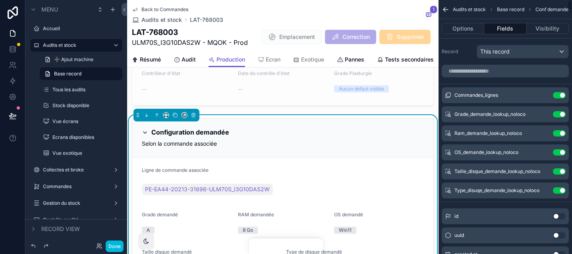
click at [0, 0] on button "scrollable content" at bounding box center [0, 0] width 0 height 0
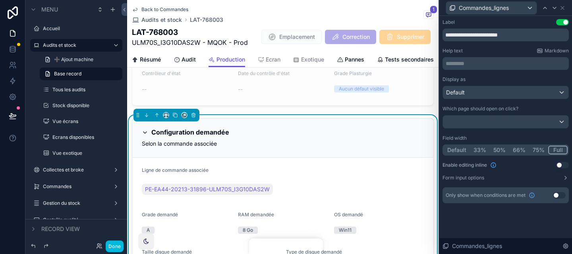
click at [559, 160] on div "Display as Default Which page should open on click? Field width Default 33% 50%…" at bounding box center [506, 128] width 126 height 105
click at [559, 167] on button "Use setting" at bounding box center [563, 165] width 13 height 6
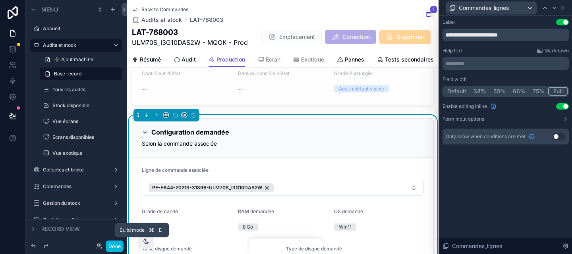
click at [115, 244] on button "Done" at bounding box center [115, 247] width 18 height 12
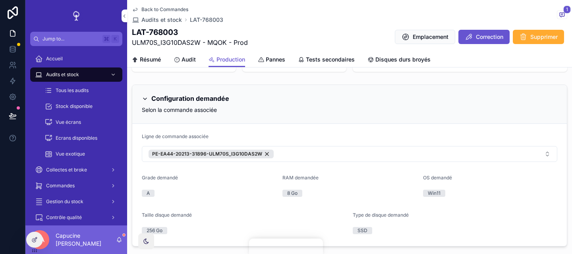
scroll to position [43, 0]
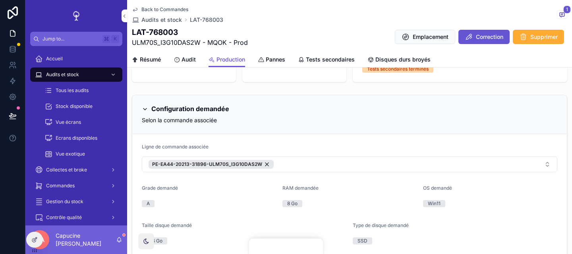
click at [147, 58] on span "Résumé" at bounding box center [150, 60] width 21 height 8
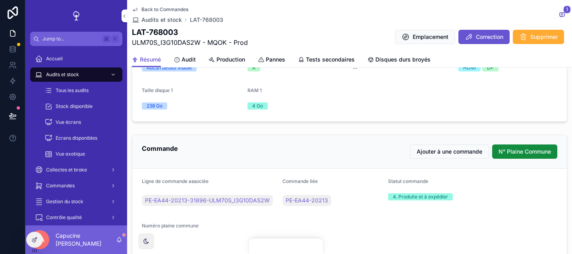
scroll to position [248, 0]
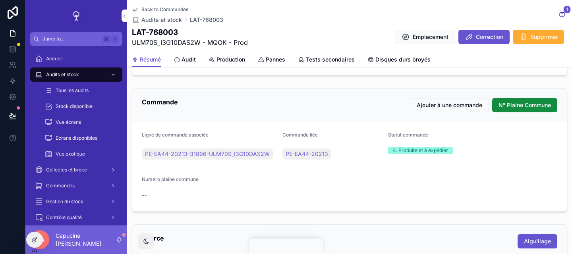
click at [282, 109] on div "Commande Ajouter à une commande N° Plaine Commune" at bounding box center [350, 105] width 416 height 14
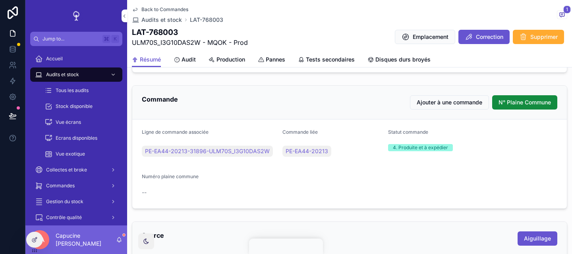
scroll to position [254, 0]
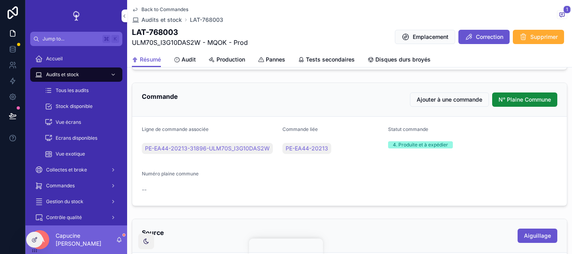
click at [455, 103] on span "Ajouter à une commande" at bounding box center [450, 100] width 66 height 8
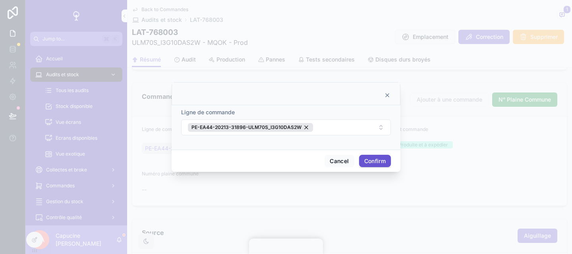
click at [345, 126] on button "PE-EA44-20213-31896-ULM70S_I3G10DAS2W" at bounding box center [286, 128] width 210 height 16
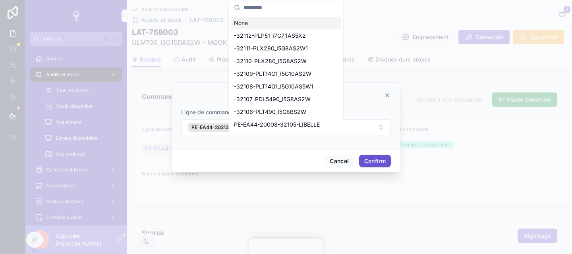
click at [371, 110] on div "Ligne de commande" at bounding box center [286, 113] width 210 height 8
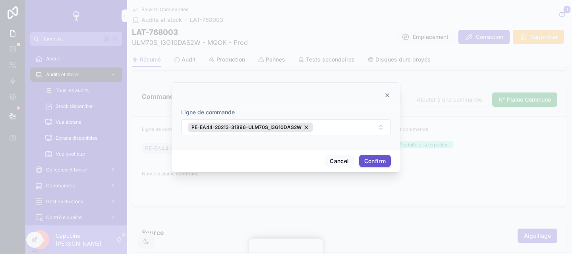
click at [391, 89] on div at bounding box center [286, 93] width 229 height 23
click at [390, 92] on div at bounding box center [286, 93] width 229 height 23
click at [389, 93] on icon at bounding box center [387, 95] width 6 height 6
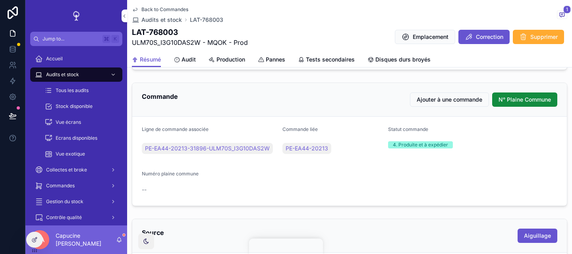
click at [192, 58] on span "Audit" at bounding box center [189, 60] width 14 height 8
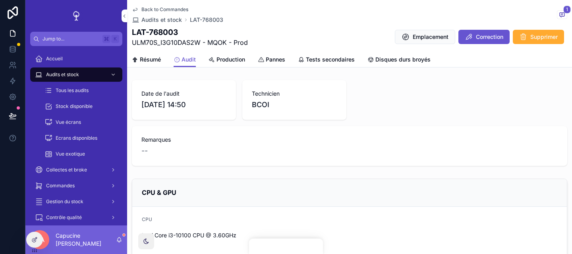
click at [244, 52] on link "Production" at bounding box center [227, 60] width 37 height 16
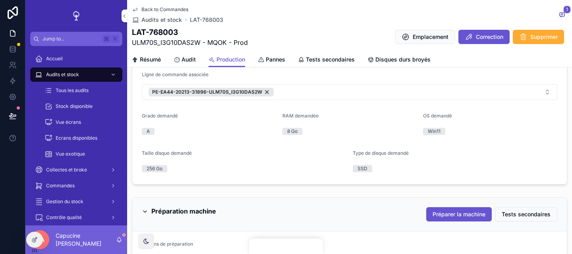
scroll to position [94, 0]
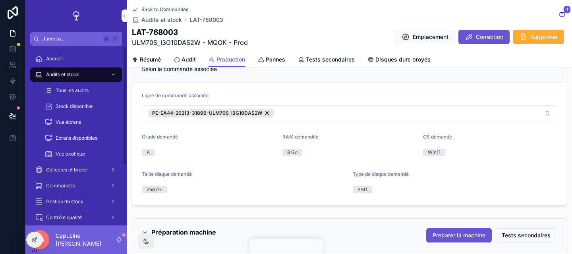
click at [37, 239] on icon at bounding box center [34, 240] width 6 height 6
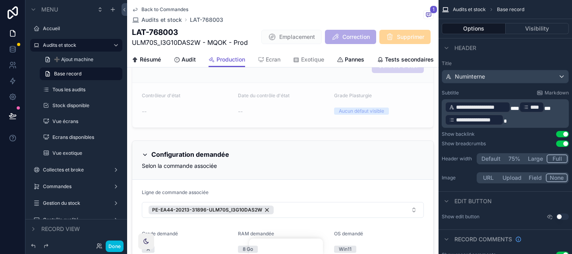
scroll to position [437, 0]
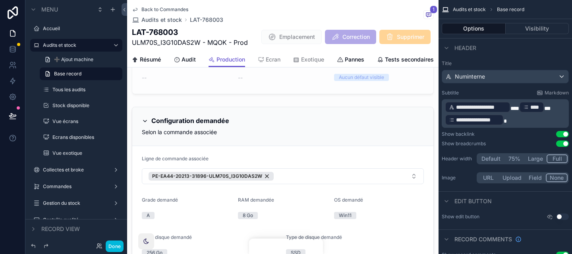
click at [289, 147] on div "scrollable content" at bounding box center [283, 188] width 312 height 169
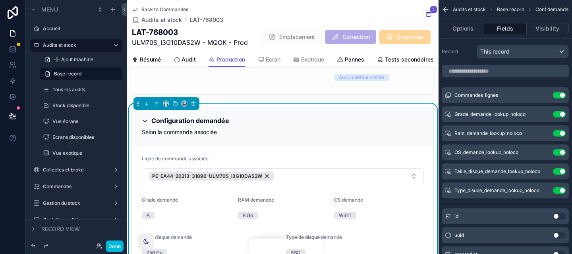
click at [358, 128] on div "Selon la commande associée" at bounding box center [283, 132] width 282 height 8
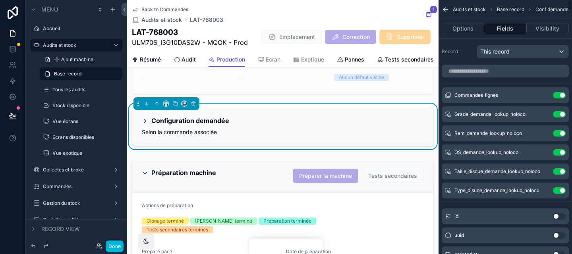
click at [403, 128] on div "Selon la commande associée" at bounding box center [283, 132] width 282 height 8
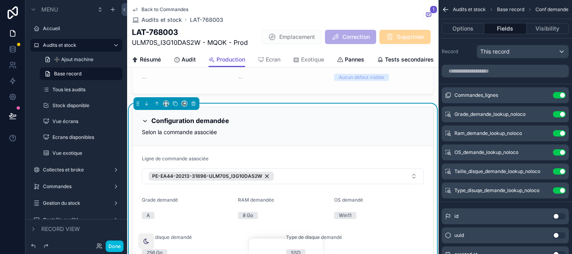
click at [361, 156] on div "Ligne de commande associée" at bounding box center [283, 161] width 282 height 10
click at [0, 0] on icon "scrollable content" at bounding box center [0, 0] width 0 height 0
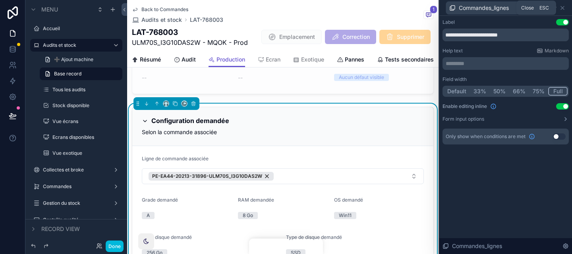
click at [563, 9] on icon at bounding box center [563, 8] width 6 height 6
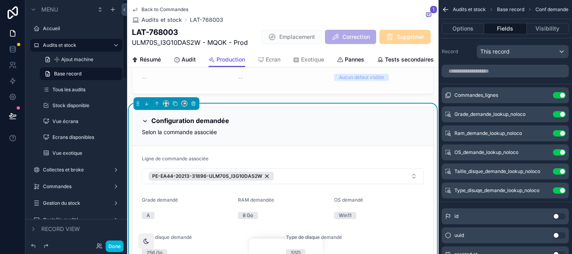
click at [114, 241] on button "Done" at bounding box center [115, 247] width 18 height 12
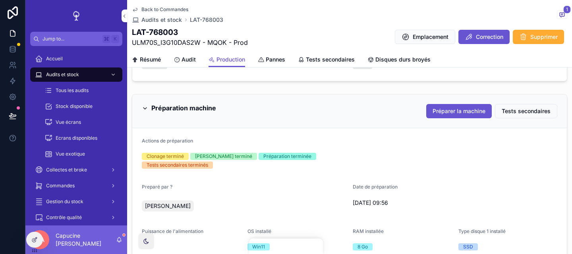
scroll to position [0, 0]
